Goal: Task Accomplishment & Management: Manage account settings

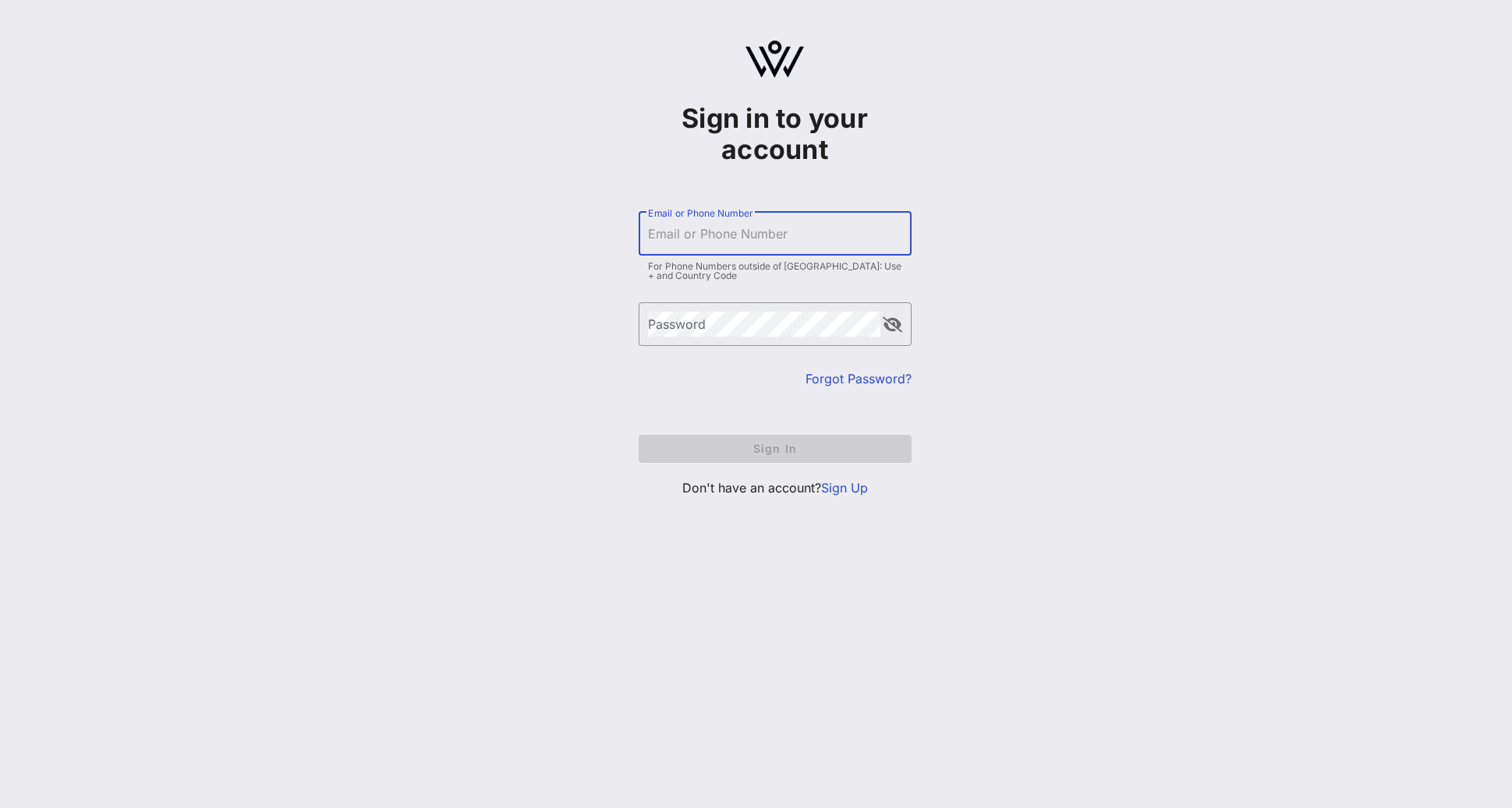
click at [834, 236] on input "Email or Phone Number" at bounding box center [774, 234] width 254 height 25
type input "stephanie.sagalow@nbcuni.com"
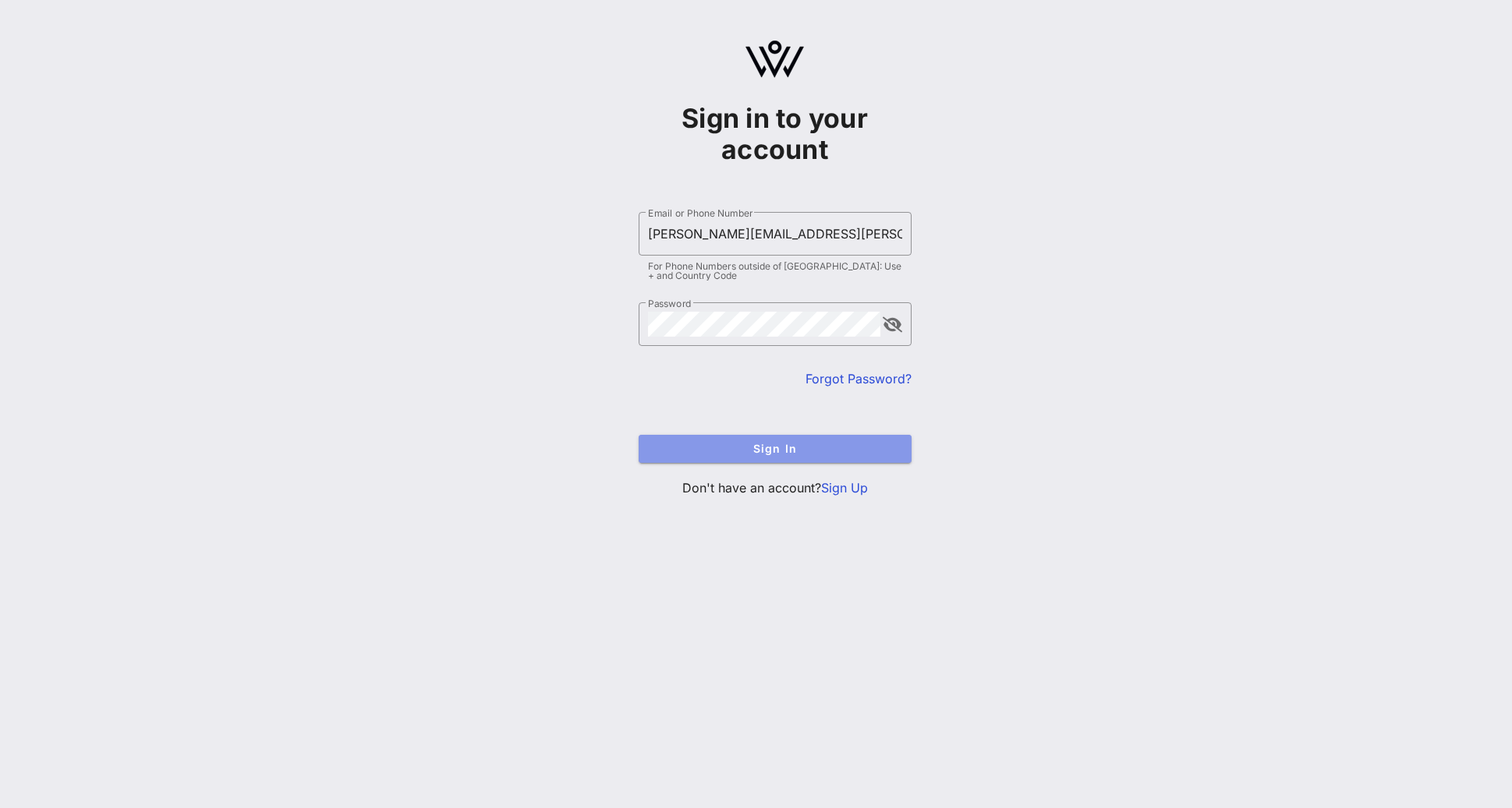
click at [812, 454] on span "Sign In" at bounding box center [774, 448] width 247 height 14
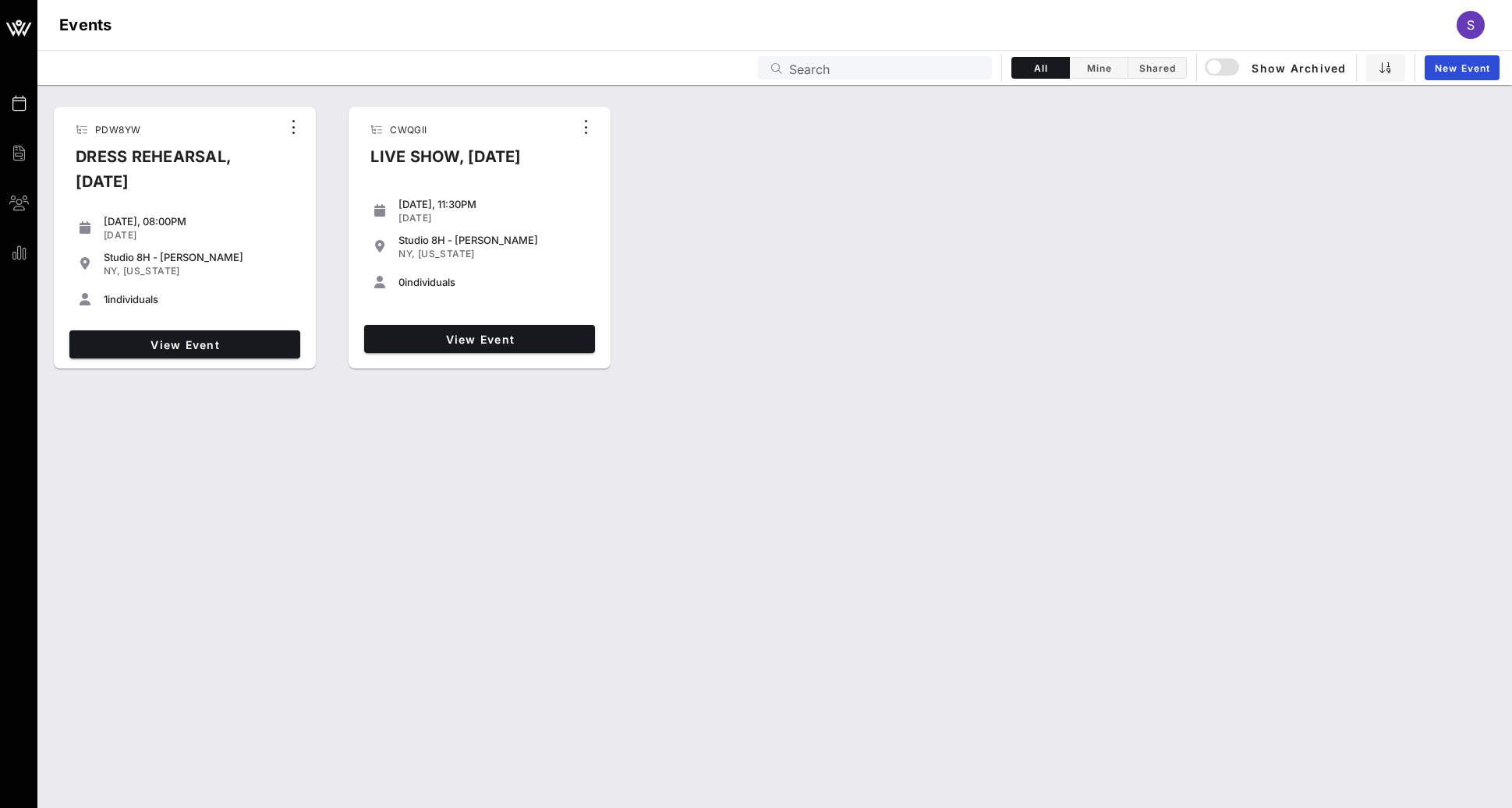
click at [190, 327] on div "View Event" at bounding box center [185, 345] width 244 height 41
click at [190, 334] on link "View Event" at bounding box center [185, 344] width 231 height 28
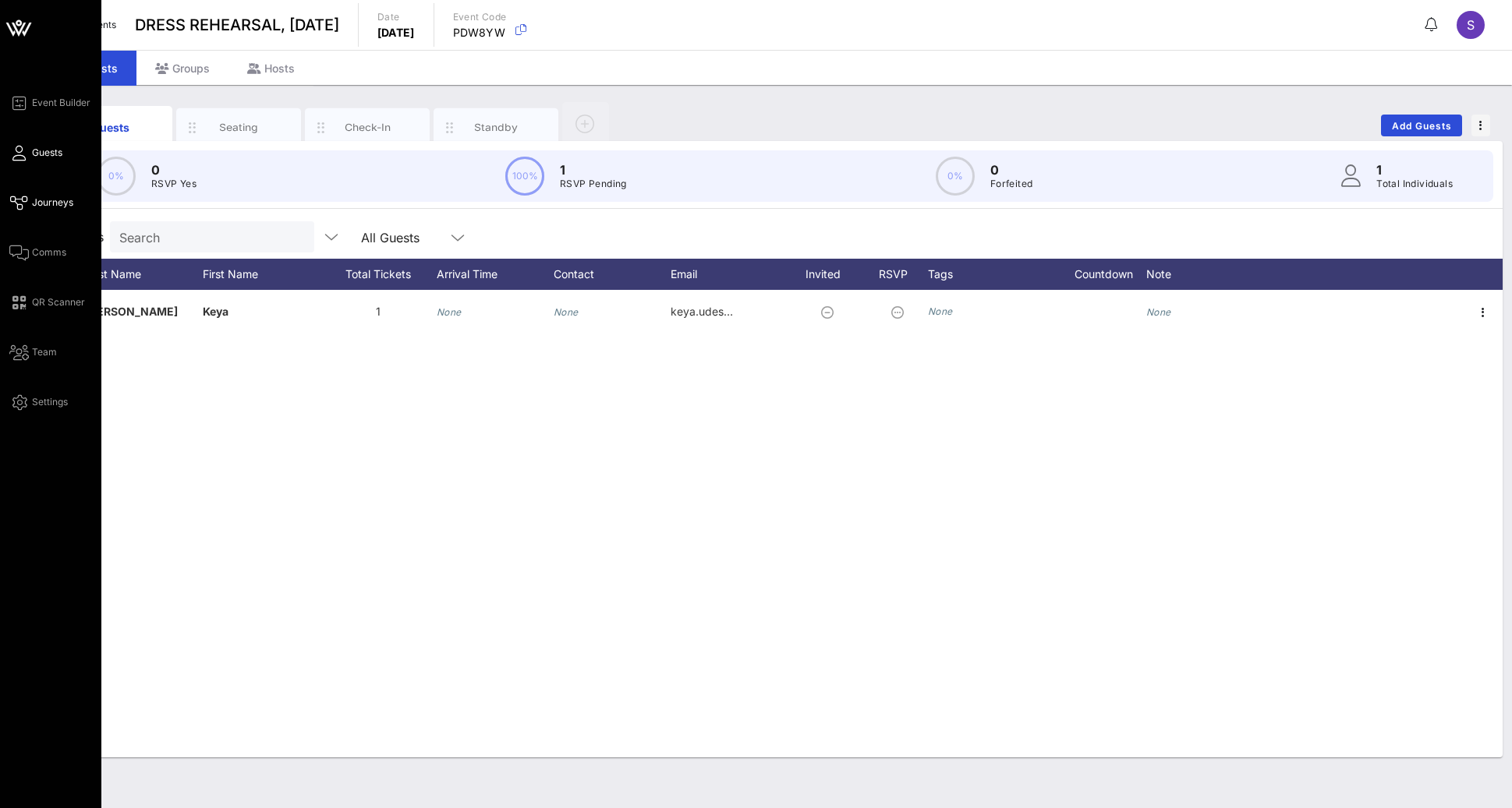
click at [36, 202] on span "Journeys" at bounding box center [52, 202] width 42 height 14
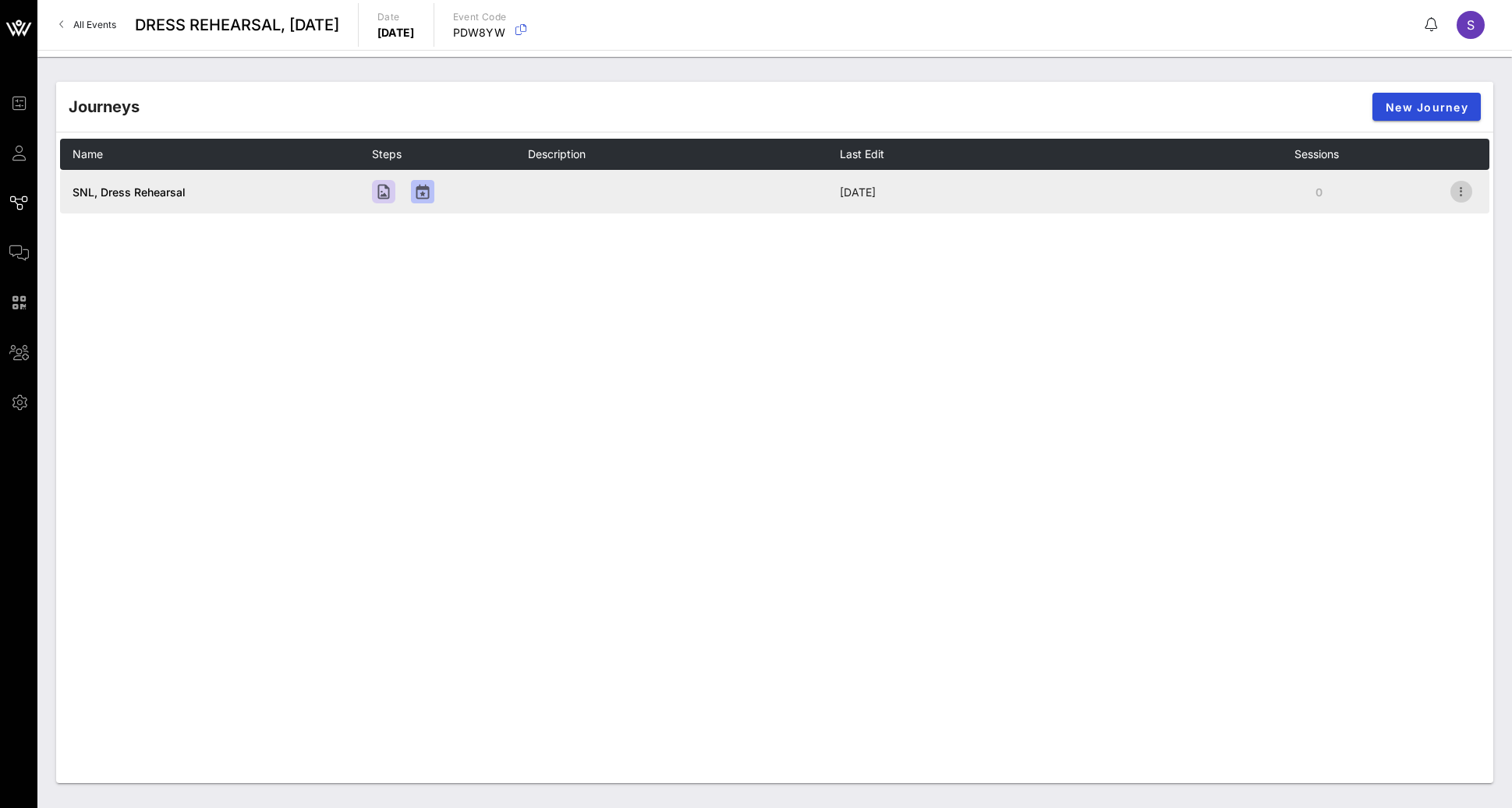
click at [1468, 195] on icon "button" at bounding box center [1461, 191] width 18 height 18
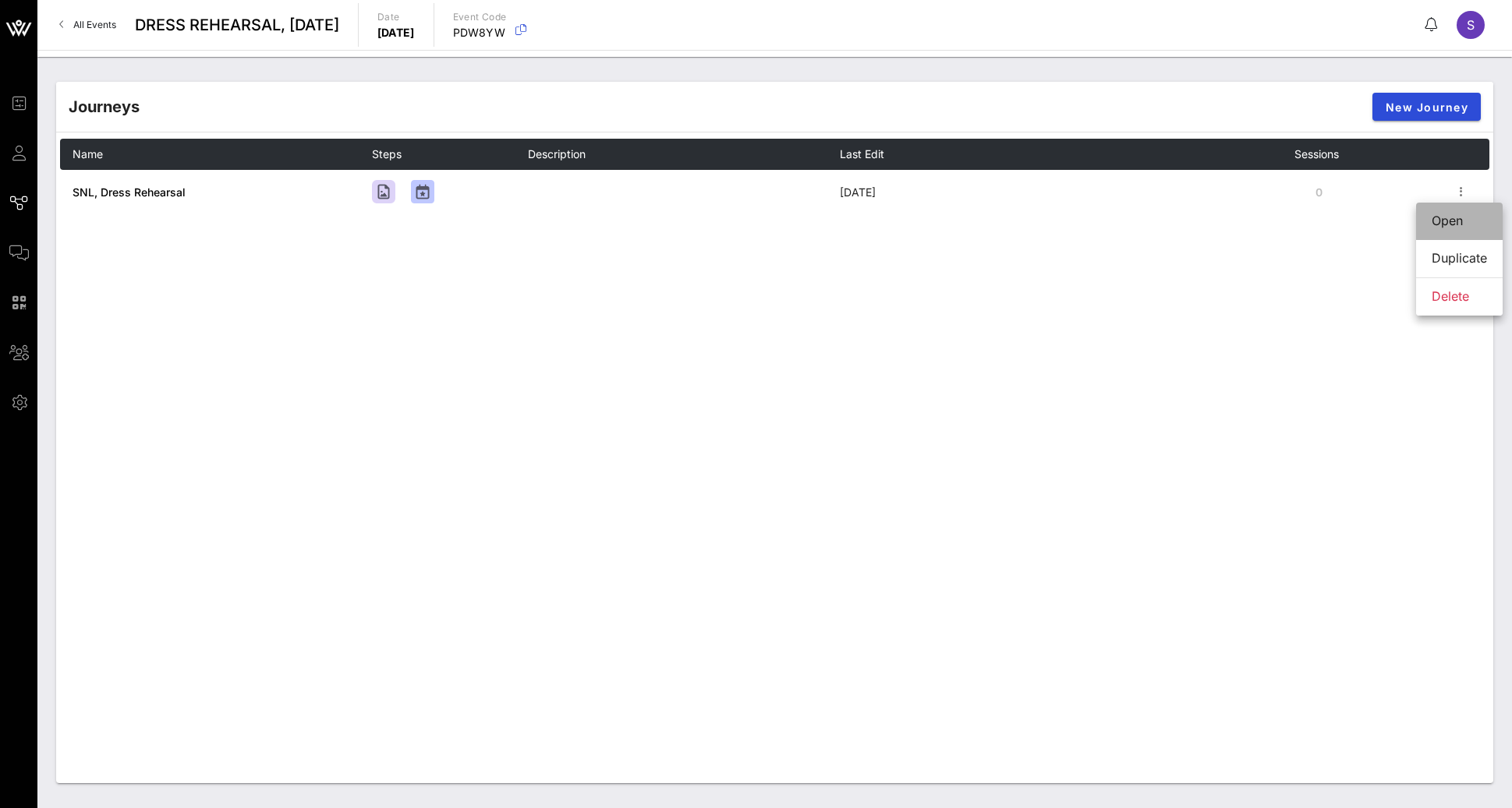
click at [1440, 220] on div "Open" at bounding box center [1459, 220] width 55 height 14
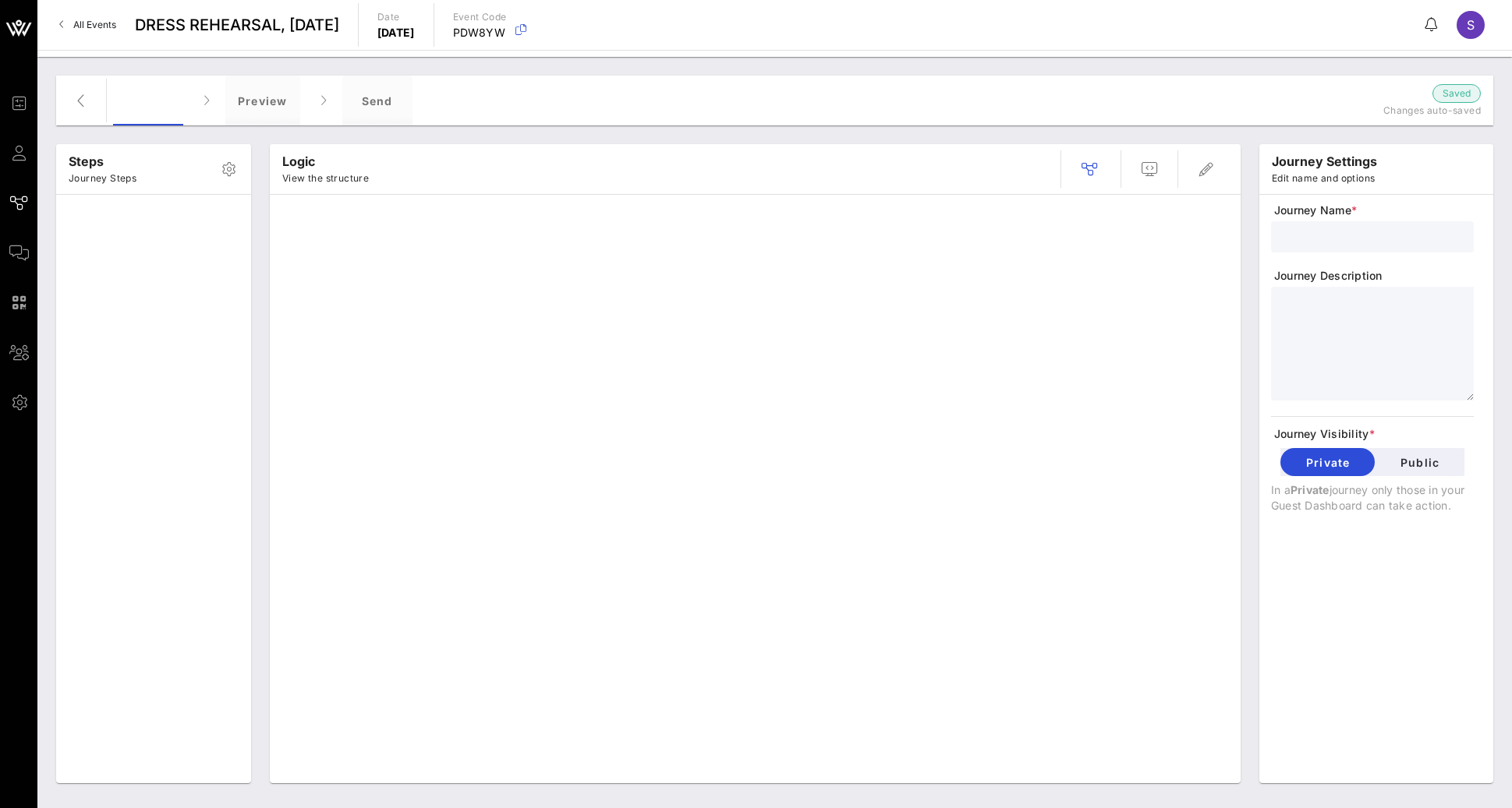
type input "SNL, Dress Rehearsal"
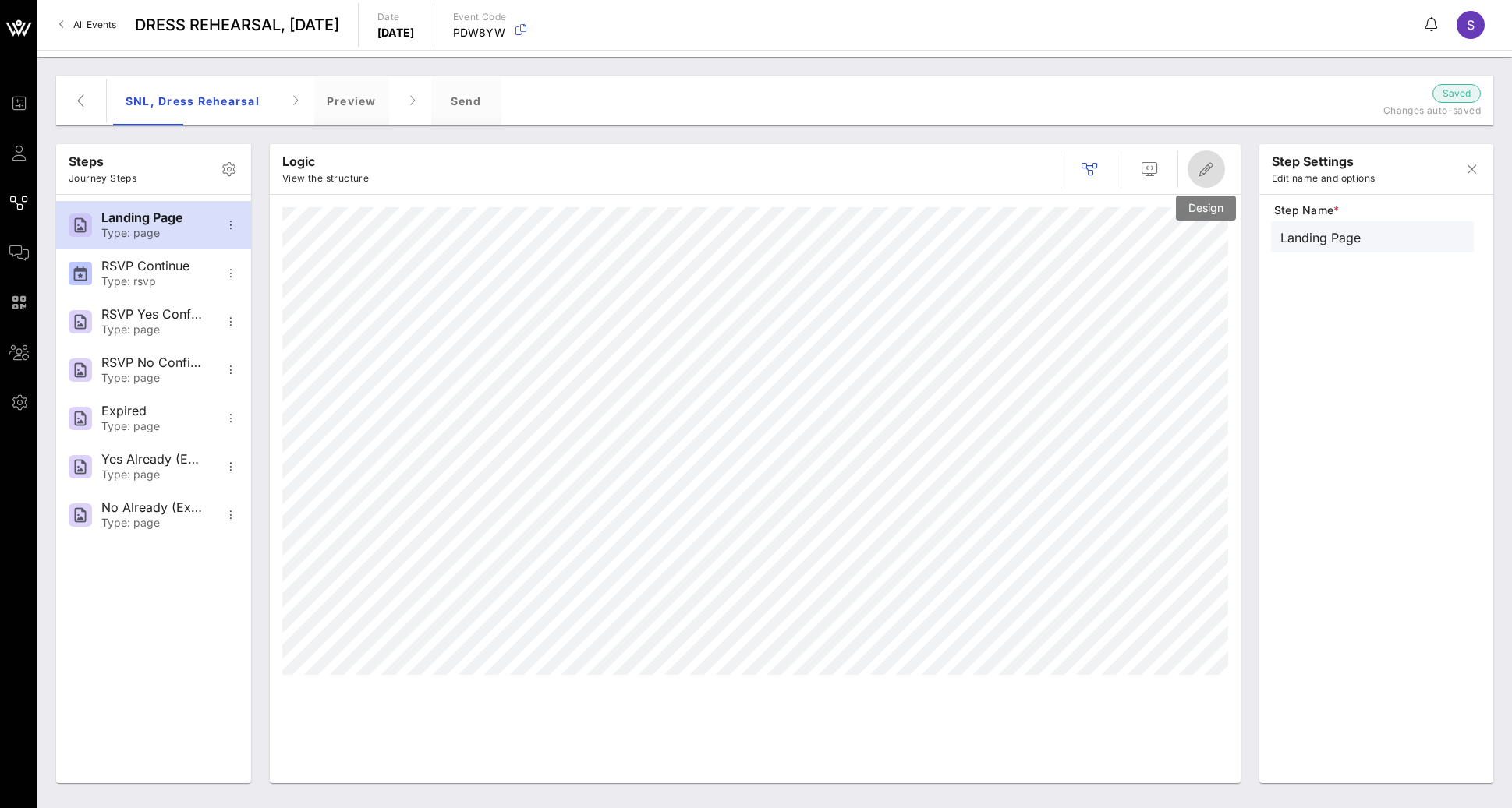
click at [1209, 175] on icon "button" at bounding box center [1206, 168] width 18 height 18
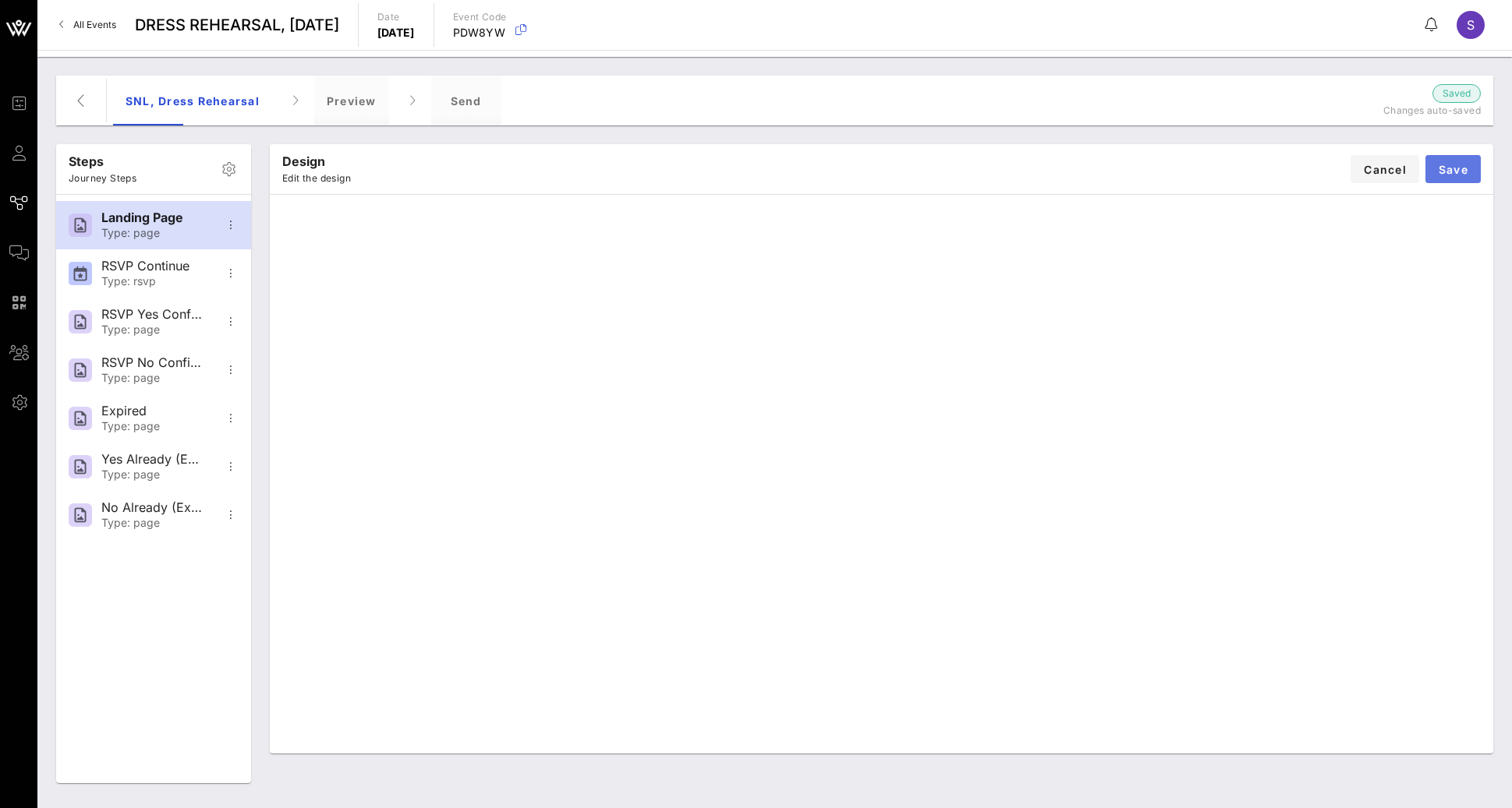
click at [1468, 183] on button "Save" at bounding box center [1452, 169] width 55 height 28
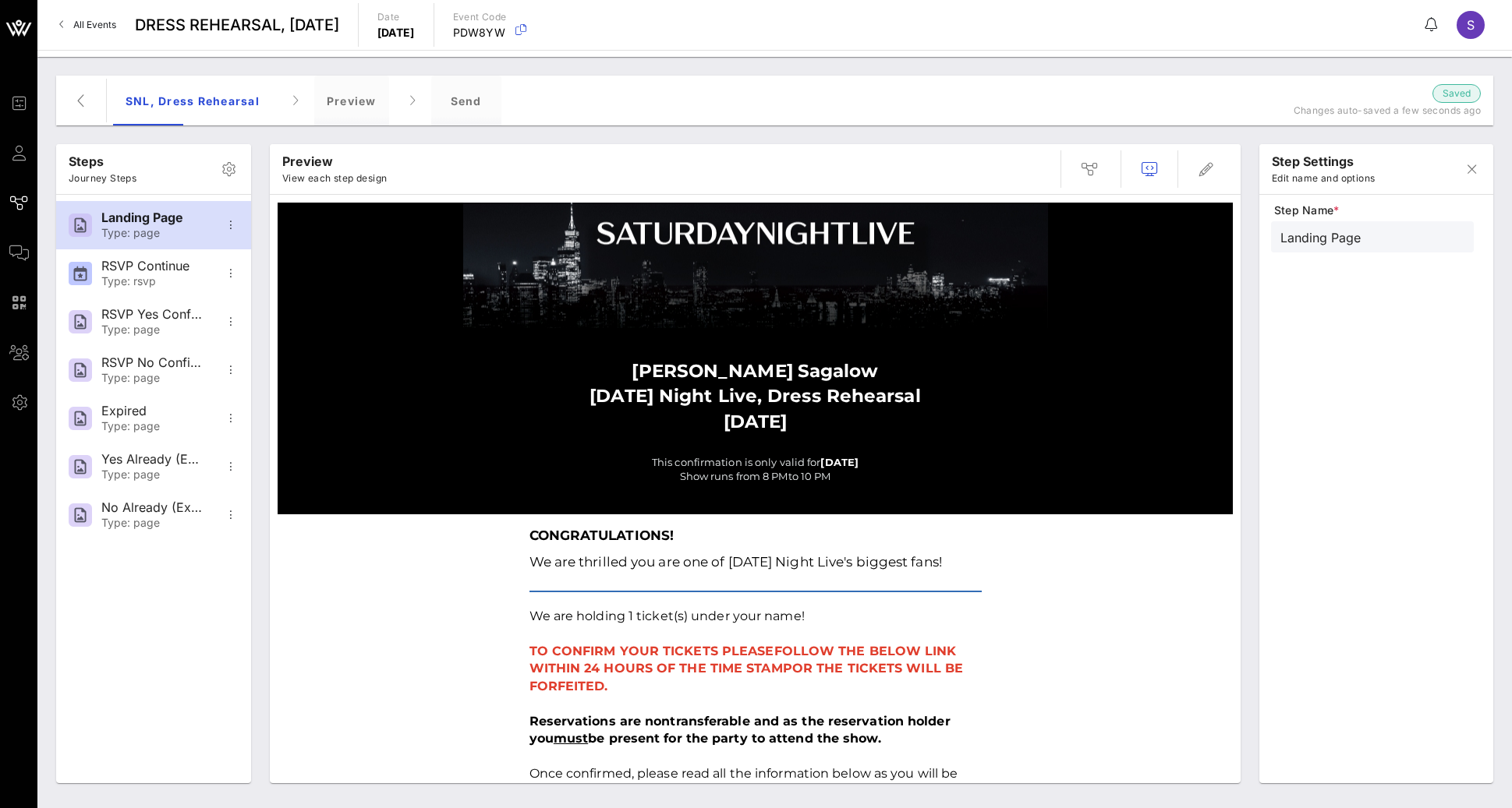
click at [697, 281] on div at bounding box center [756, 266] width 468 height 126
click at [1208, 175] on icon "button" at bounding box center [1206, 168] width 18 height 18
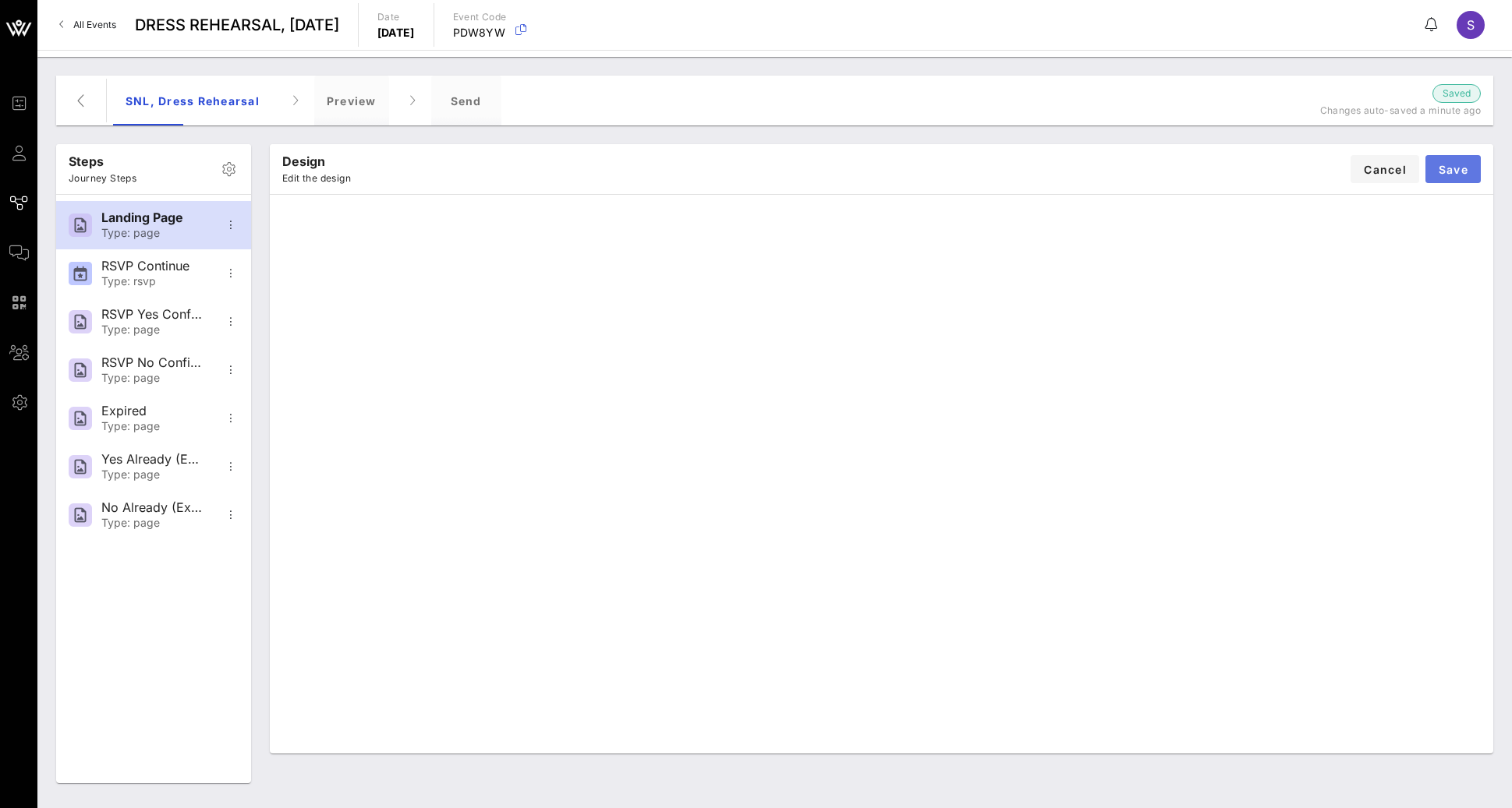
click at [1455, 167] on span "Save" at bounding box center [1452, 170] width 30 height 14
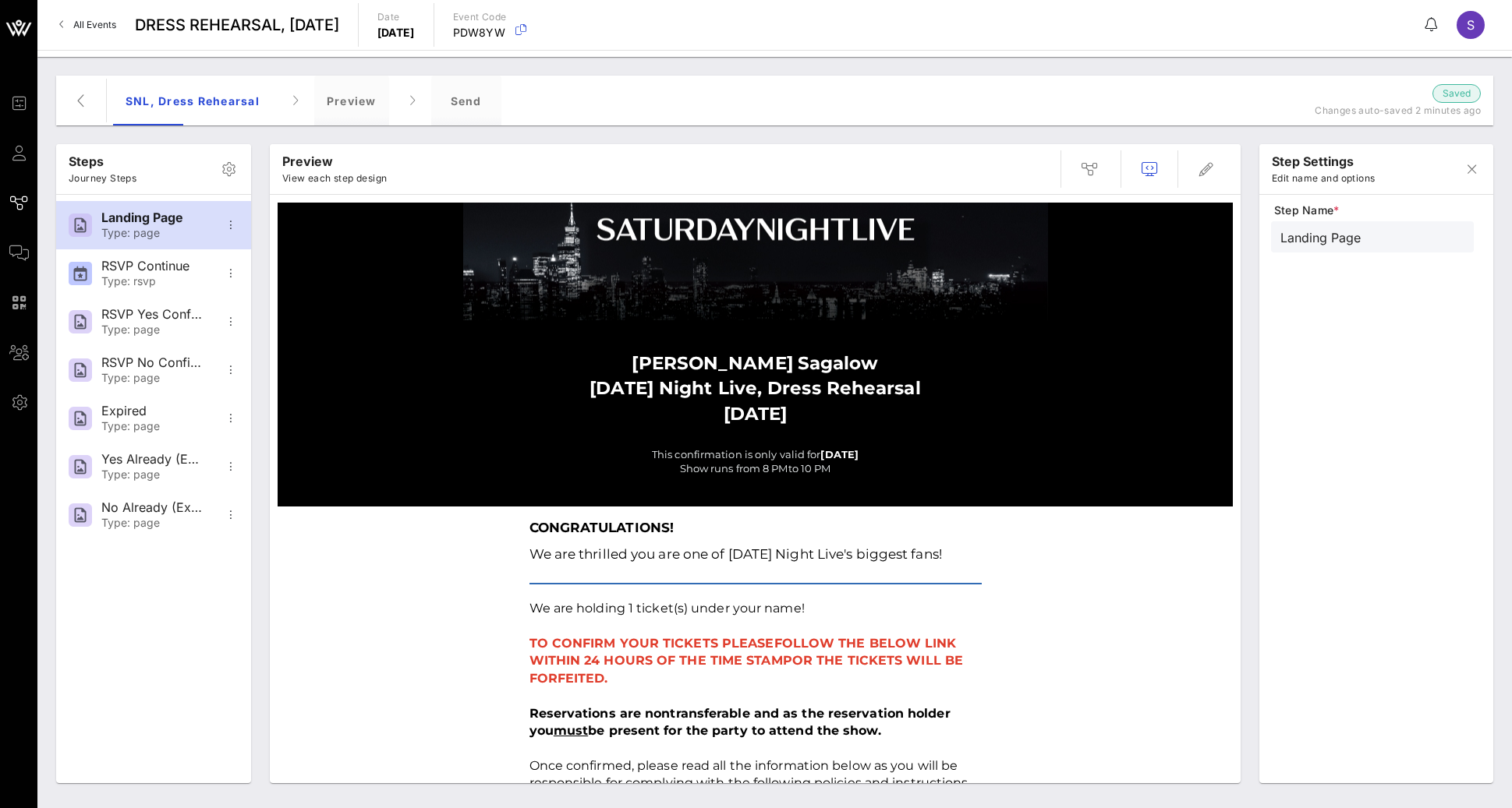
click at [554, 284] on div at bounding box center [756, 262] width 468 height 118
click at [623, 268] on div at bounding box center [756, 262] width 468 height 118
click at [1203, 167] on icon "button" at bounding box center [1206, 168] width 18 height 18
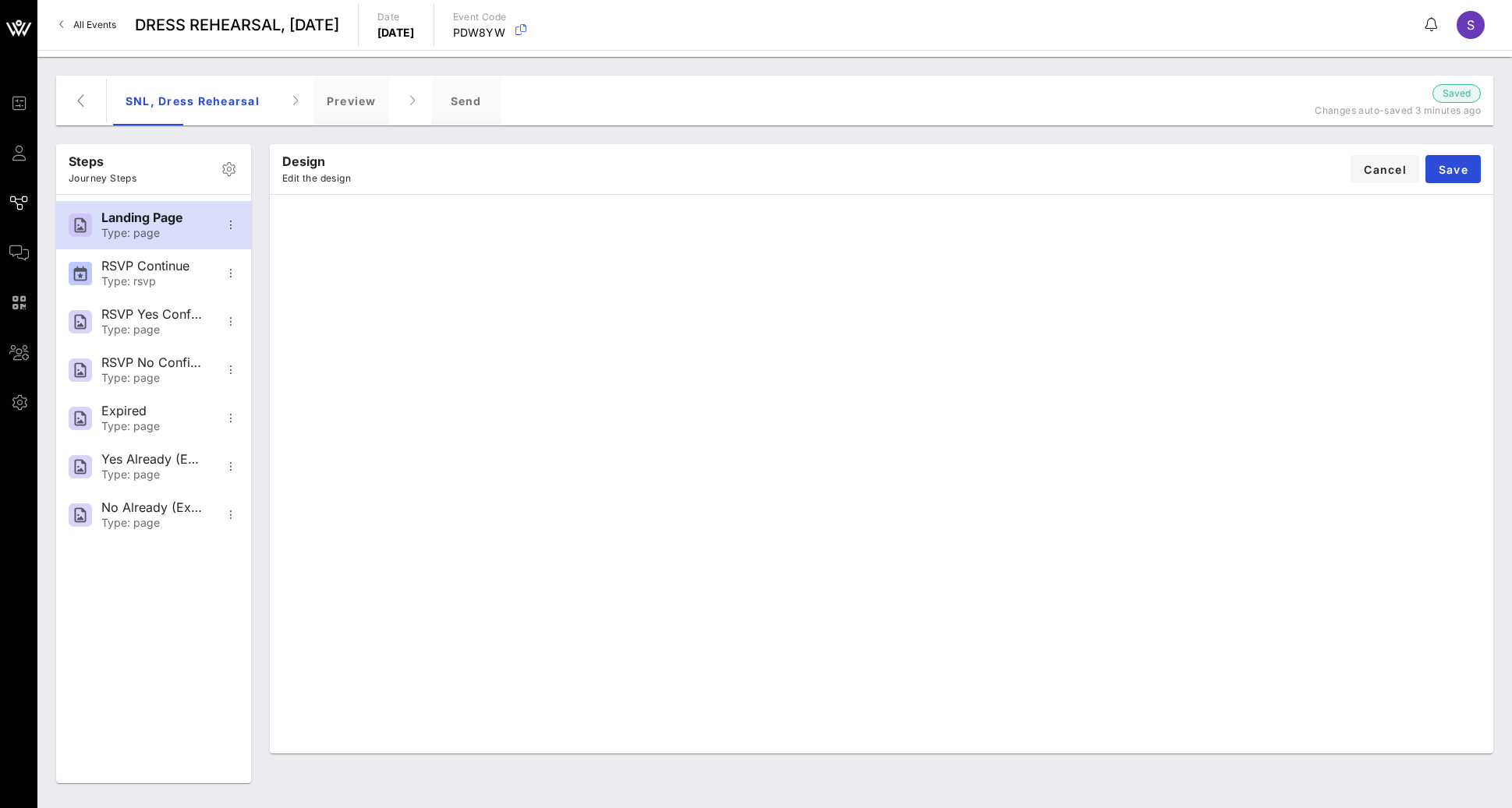
click at [881, 178] on div "Design Edit the design Cancel Save" at bounding box center [881, 169] width 1223 height 50
click at [1457, 170] on span "Save" at bounding box center [1452, 170] width 30 height 14
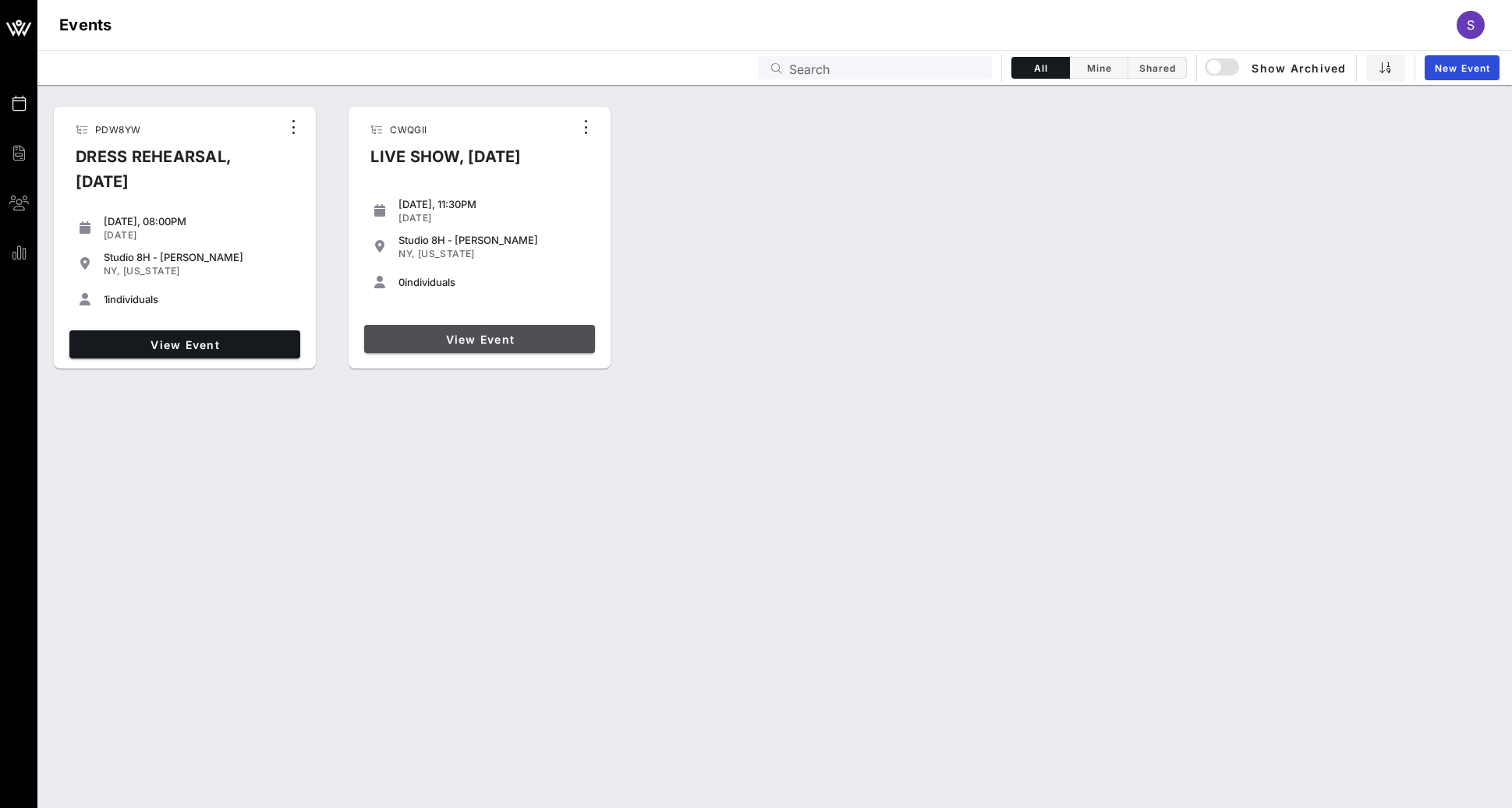
click at [530, 353] on link "View Event" at bounding box center [480, 338] width 231 height 28
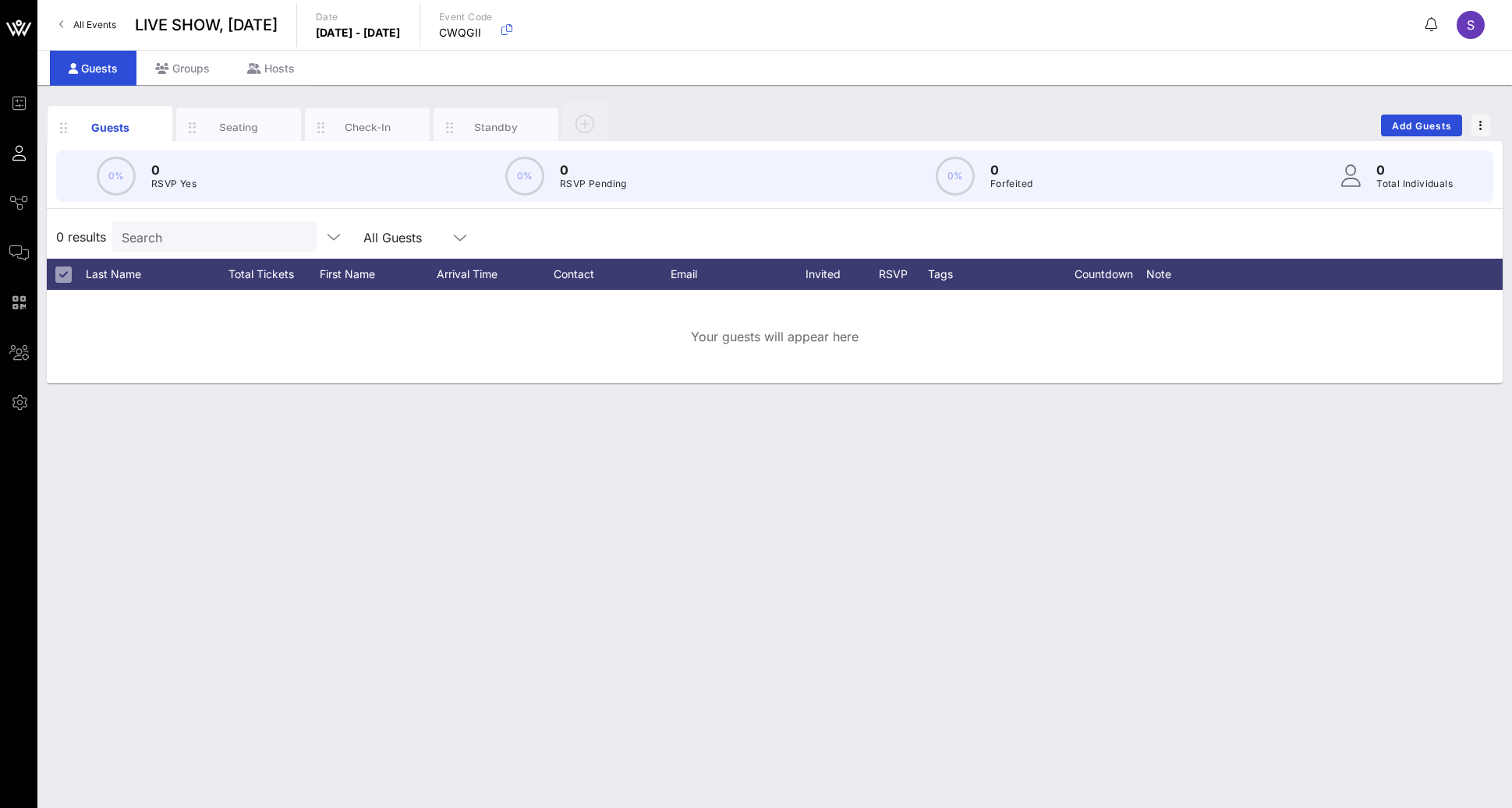
drag, startPoint x: 33, startPoint y: 199, endPoint x: 188, endPoint y: 218, distance: 156.2
click at [0, 0] on span "Journeys" at bounding box center [0, 0] width 0 height 0
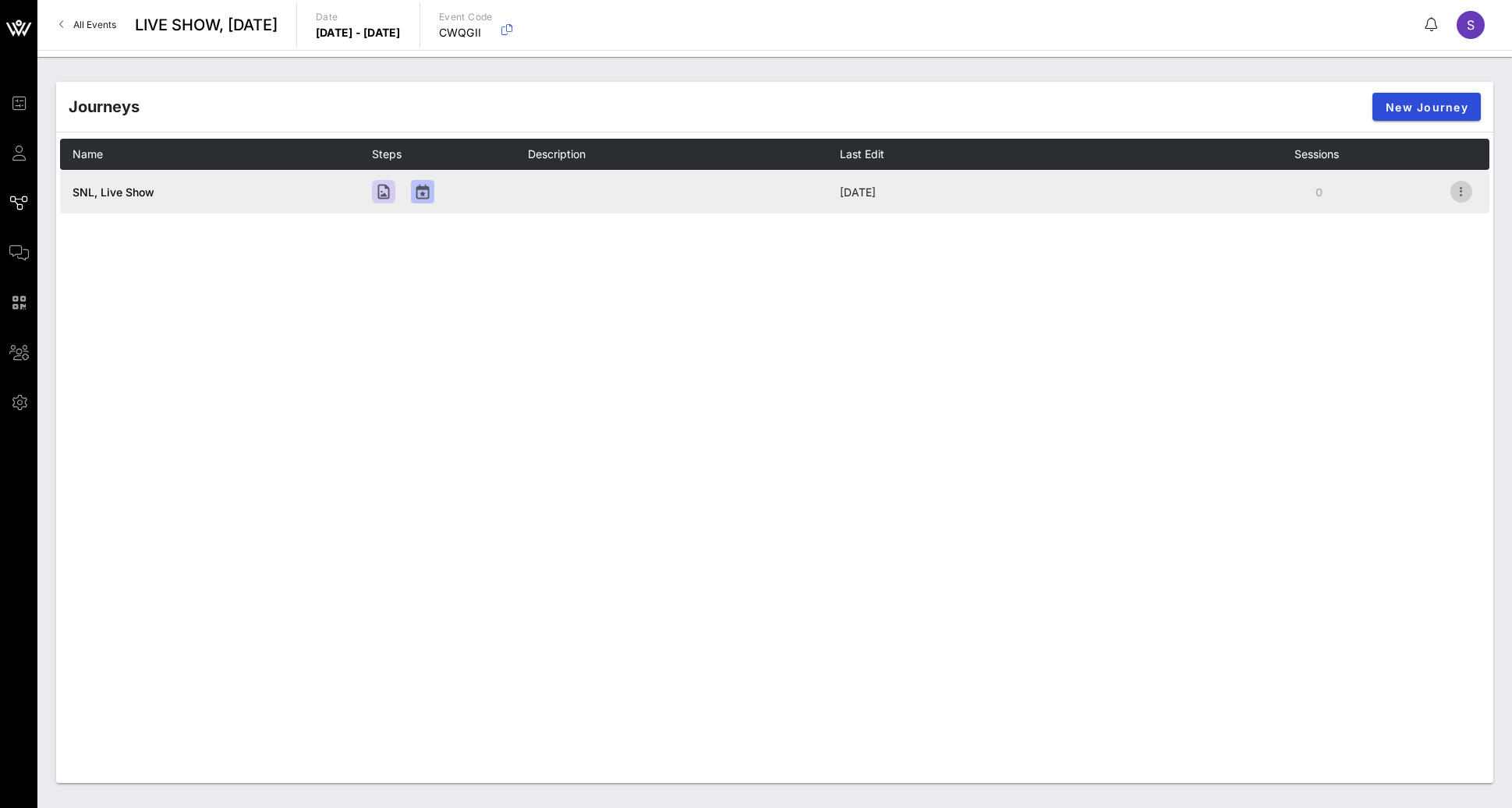
click at [1466, 195] on icon "button" at bounding box center [1461, 191] width 18 height 18
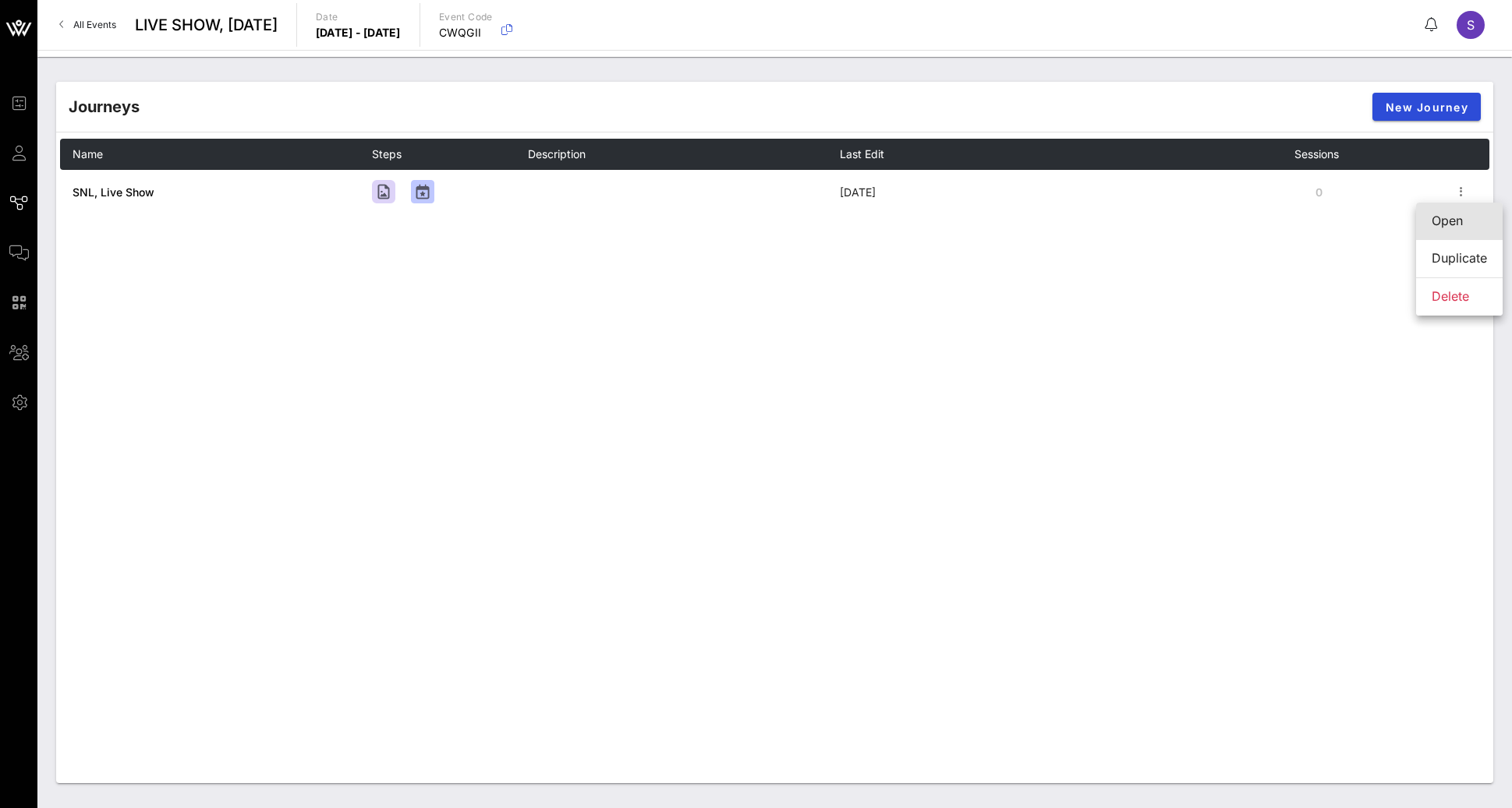
click at [1463, 208] on div "Open" at bounding box center [1459, 220] width 55 height 34
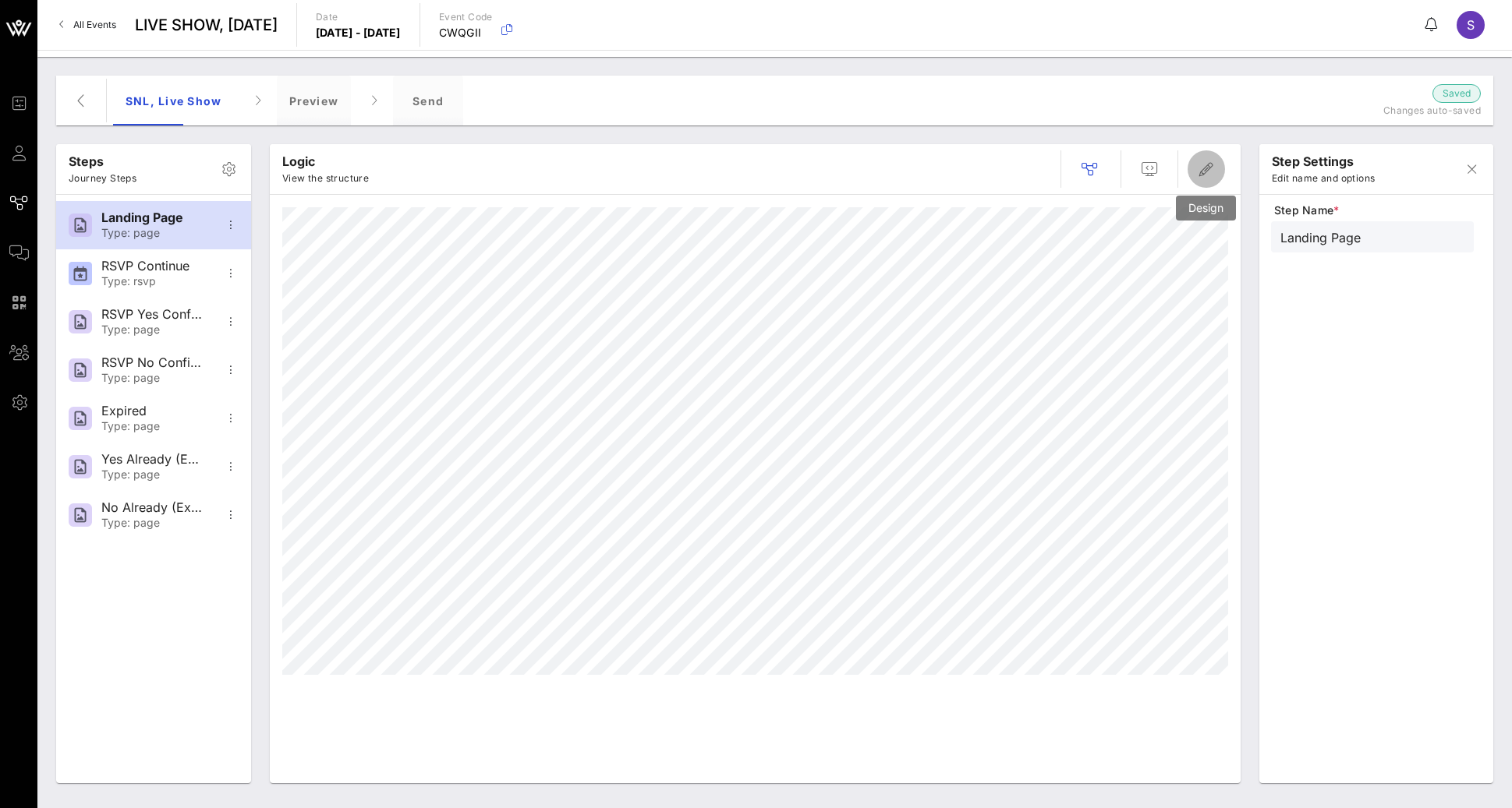
click at [1211, 169] on icon "button" at bounding box center [1206, 168] width 18 height 18
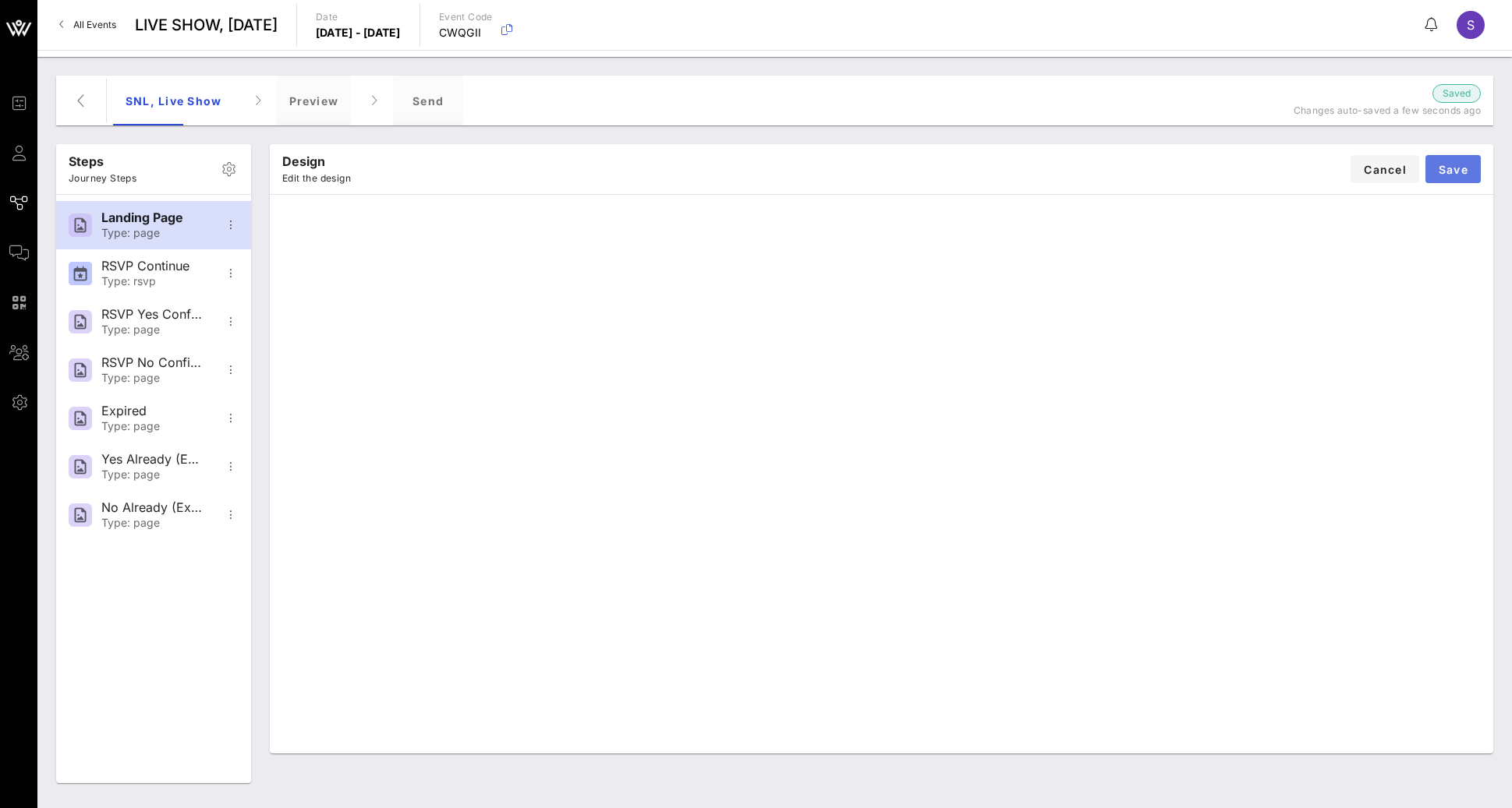
click at [1449, 173] on span "Save" at bounding box center [1452, 170] width 30 height 14
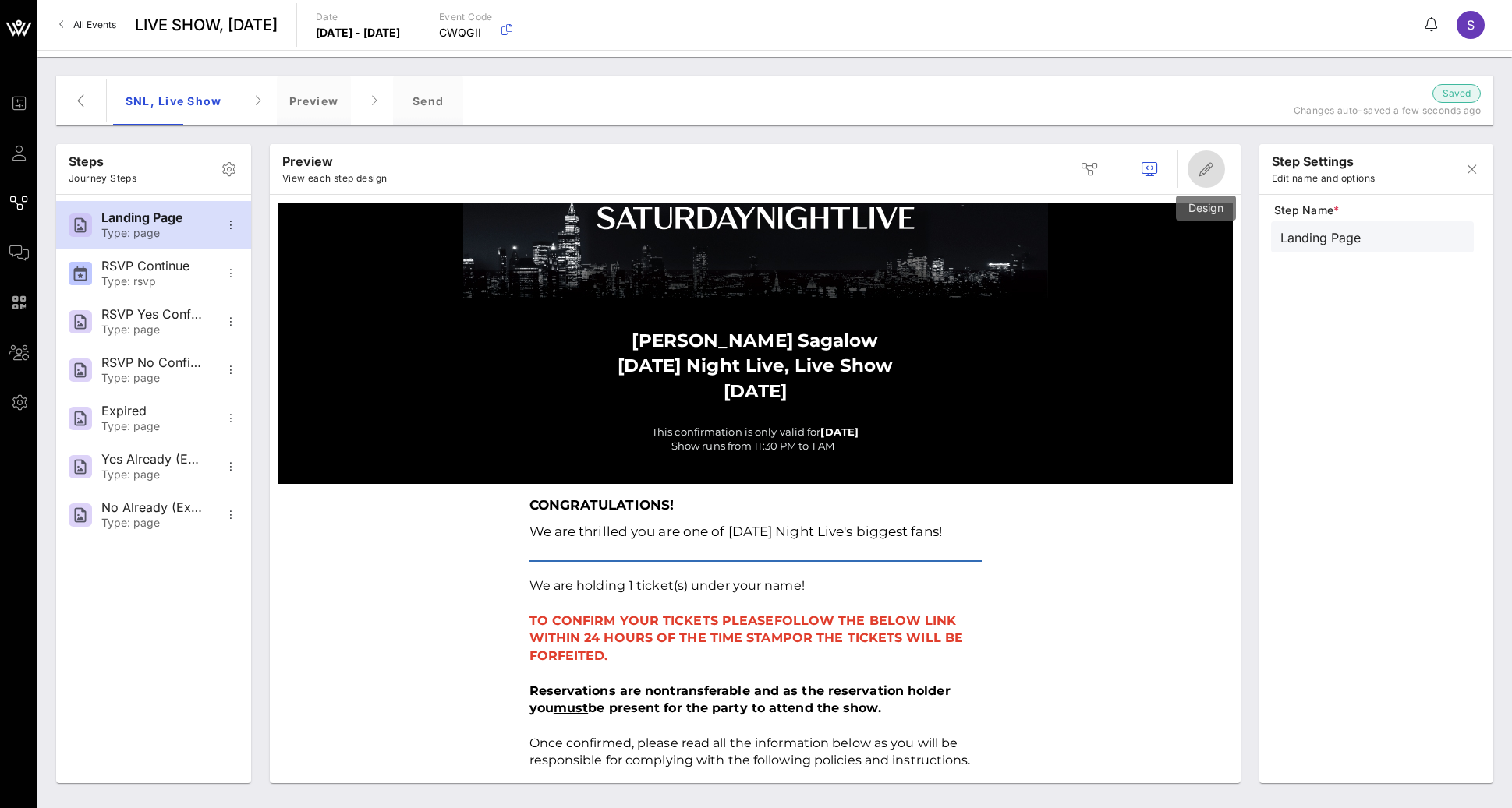
click at [1197, 170] on icon "button" at bounding box center [1206, 168] width 18 height 18
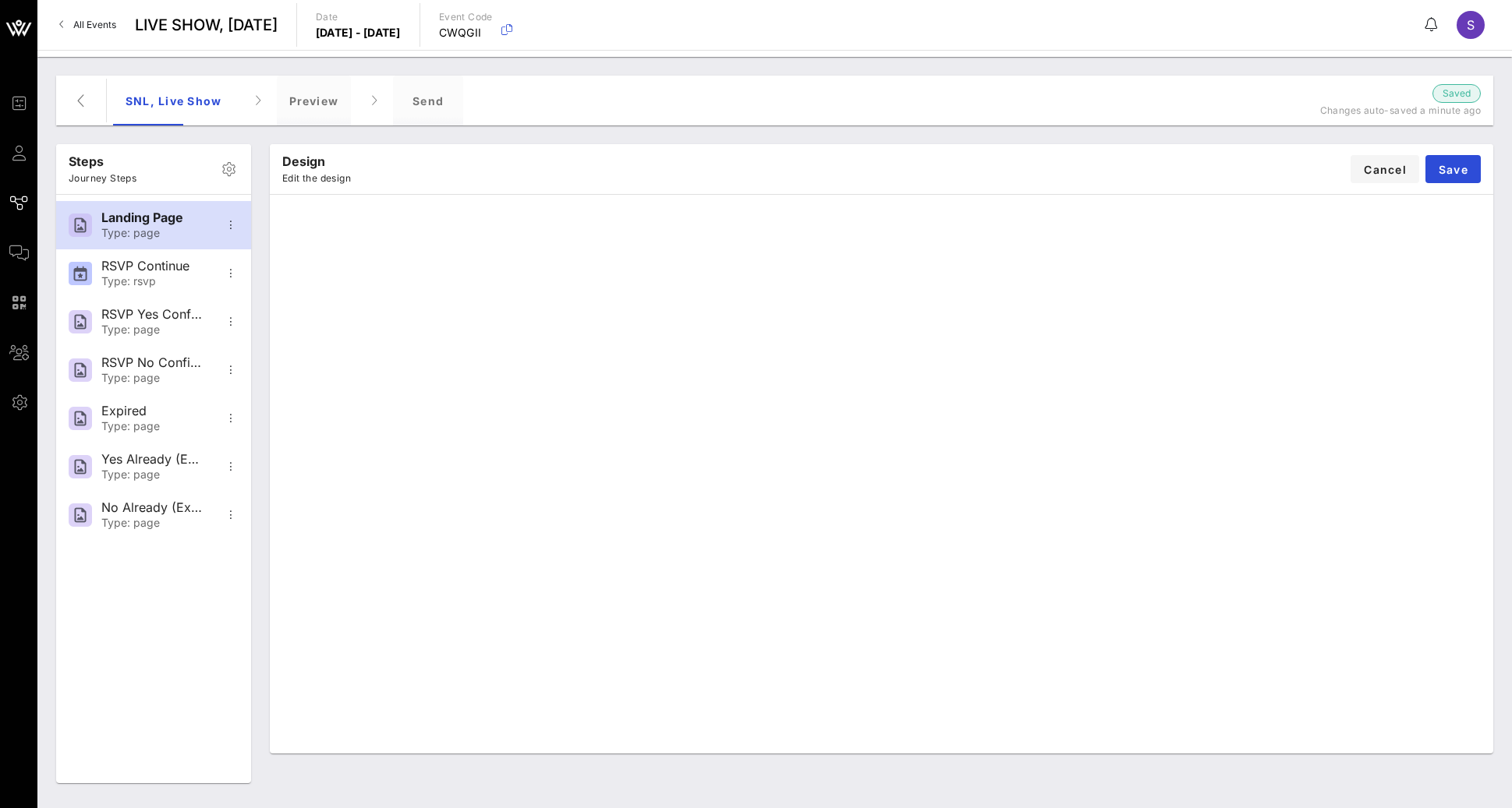
click at [1045, 184] on div "Design Edit the design Cancel Save" at bounding box center [881, 169] width 1223 height 50
click at [1472, 175] on button "Save" at bounding box center [1452, 169] width 55 height 28
